Goal: Task Accomplishment & Management: Manage account settings

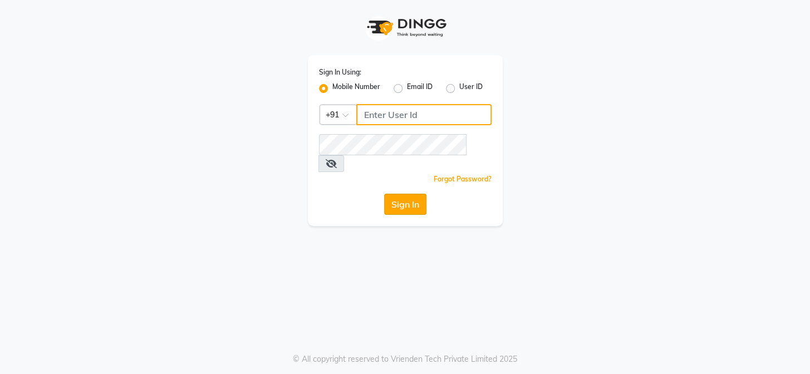
type input "9306235335"
click at [404, 194] on button "Sign In" at bounding box center [405, 204] width 42 height 21
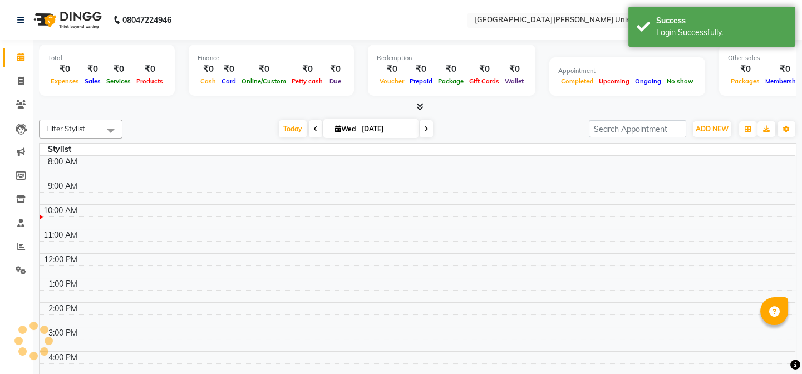
select select "en"
